Goal: Information Seeking & Learning: Learn about a topic

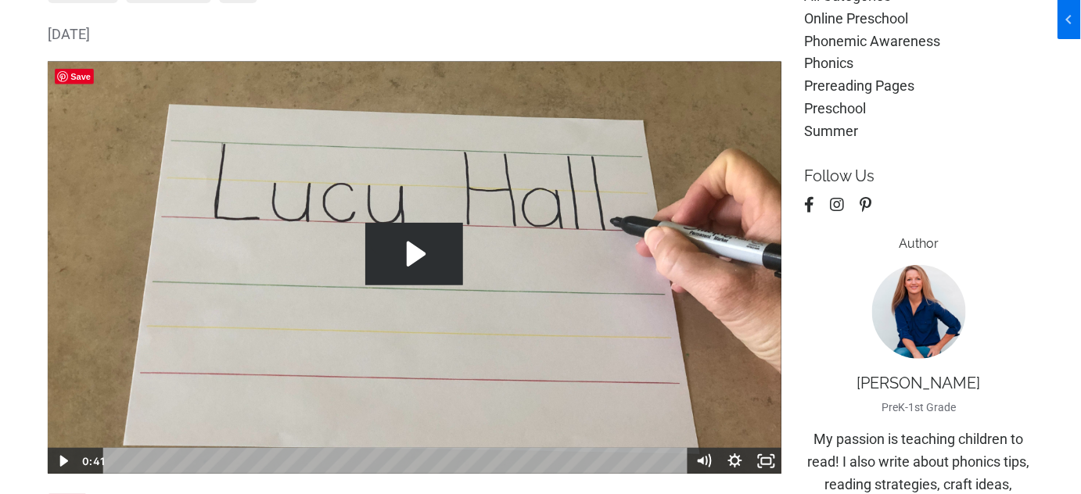
scroll to position [210, 0]
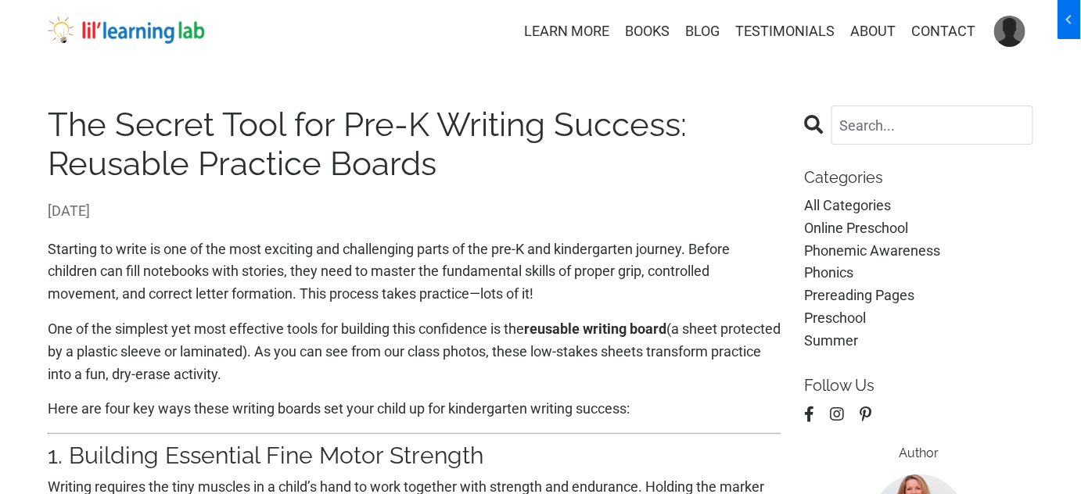
click at [208, 138] on h1 "The Secret Tool for Pre-K Writing Success: Reusable Practice Boards" at bounding box center [415, 145] width 734 height 79
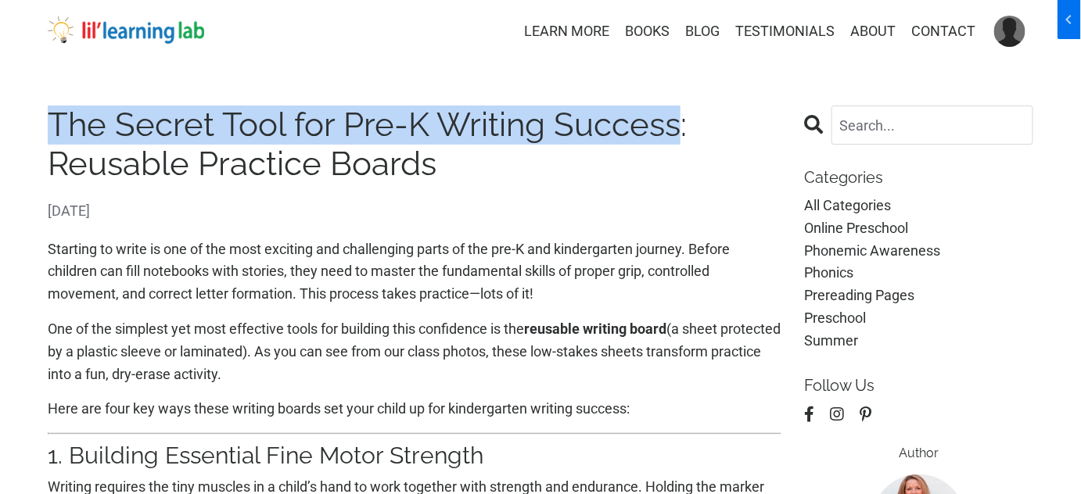
drag, startPoint x: 48, startPoint y: 127, endPoint x: 678, endPoint y: 128, distance: 630.5
click at [678, 128] on h1 "The Secret Tool for Pre-K Writing Success: Reusable Practice Boards" at bounding box center [415, 145] width 734 height 79
copy h1 "The Secret Tool for Pre-K Writing Success"
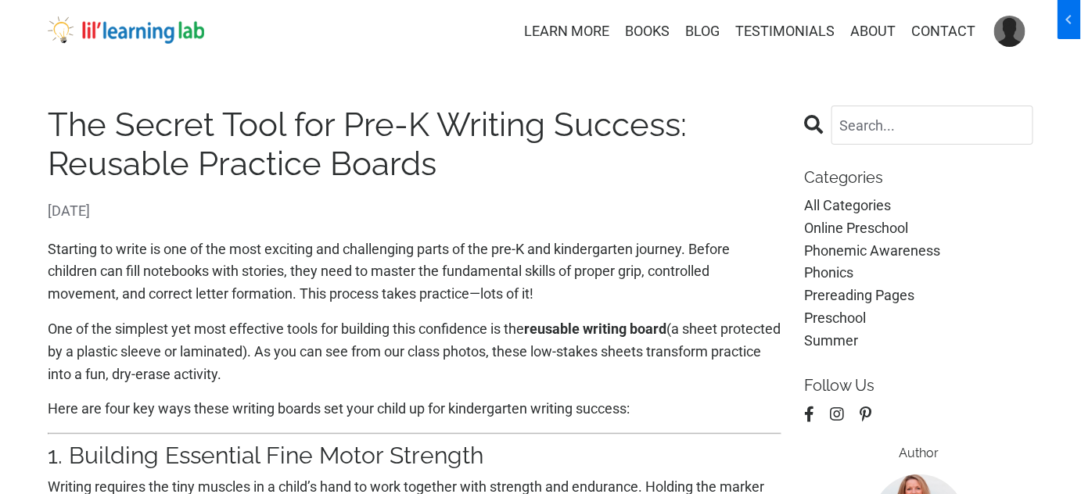
click at [505, 191] on div "The Secret Tool for Pre-K Writing Success: Reusable Practice Boards Oct 08, 2025" at bounding box center [415, 164] width 734 height 117
